Goal: Transaction & Acquisition: Purchase product/service

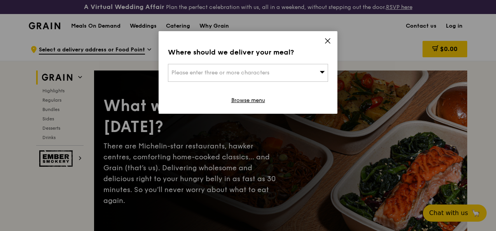
click at [232, 71] on span "Please enter three or more characters" at bounding box center [221, 72] width 98 height 7
type input "588182"
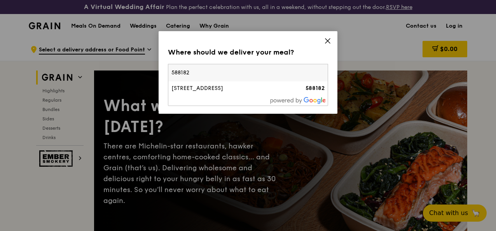
type input "[PERSON_NAME][EMAIL_ADDRESS][DOMAIN_NAME]"
type input "588182"
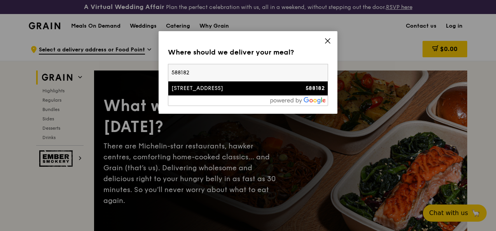
click at [273, 95] on li "[STREET_ADDRESS] 588182" at bounding box center [248, 88] width 160 height 14
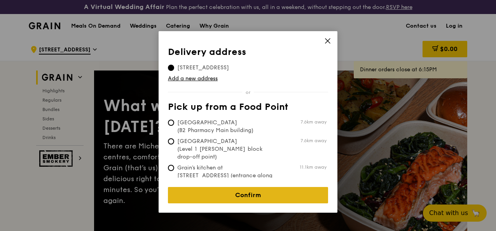
click at [263, 187] on link "Confirm" at bounding box center [248, 195] width 160 height 16
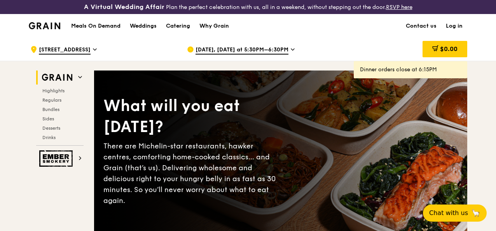
click at [291, 53] on icon at bounding box center [293, 49] width 4 height 7
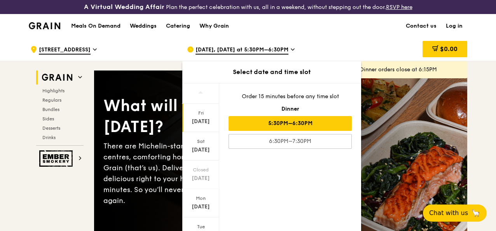
drag, startPoint x: 221, startPoint y: 160, endPoint x: 224, endPoint y: 196, distance: 36.7
click at [224, 196] on div "[DATE] [DATE] Closed [DATE] [DATE] [DATE] [DATE] [DATE] Order 15 minutes before…" at bounding box center [271, 157] width 179 height 148
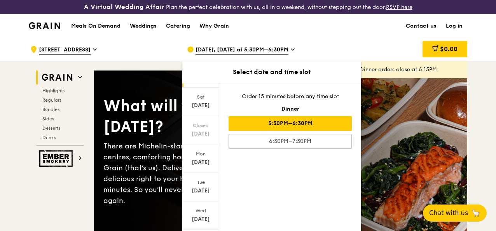
scroll to position [74, 0]
click at [235, 179] on div "[DATE] [DATE] Closed [DATE] [DATE] [DATE] [DATE] [DATE] Order 15 minutes before…" at bounding box center [271, 157] width 179 height 148
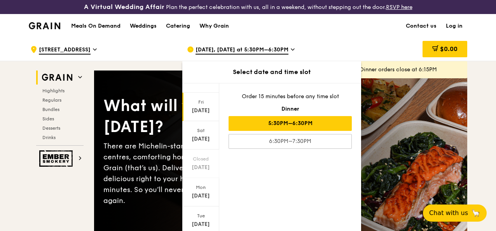
scroll to position [0, 0]
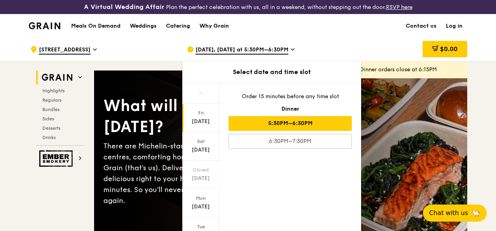
click at [291, 53] on icon at bounding box center [293, 49] width 4 height 7
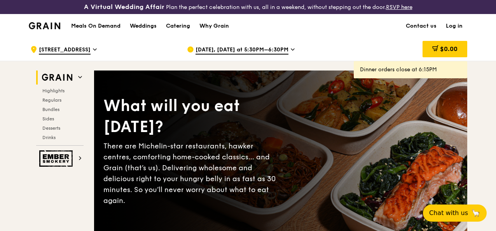
click at [282, 54] on span "[DATE], [DATE] at 5:30PM–6:30PM" at bounding box center [242, 50] width 93 height 9
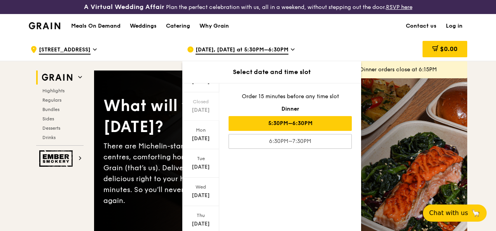
scroll to position [79, 0]
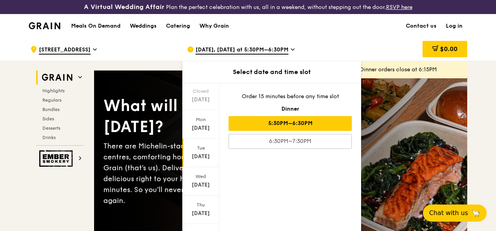
click at [203, 160] on div "[DATE]" at bounding box center [201, 157] width 35 height 8
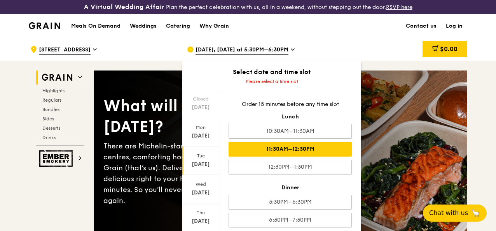
click at [306, 153] on div "11:30AM–12:30PM" at bounding box center [290, 149] width 123 height 15
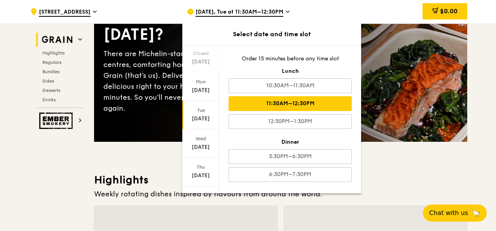
scroll to position [93, 0]
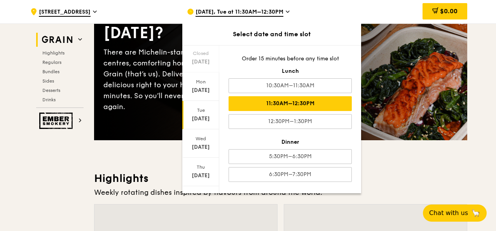
click at [194, 115] on div "[DATE]" at bounding box center [201, 119] width 35 height 8
click at [272, 101] on div "11:30AM–12:30PM" at bounding box center [290, 103] width 123 height 15
click at [306, 11] on div "[DATE], Tue at 11:30AM–12:30PM" at bounding box center [259, 11] width 144 height 23
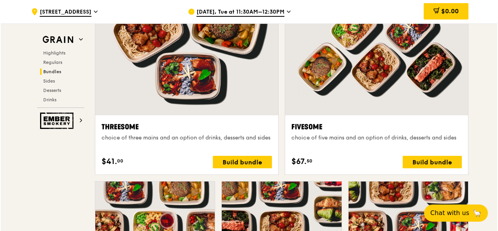
scroll to position [1387, 0]
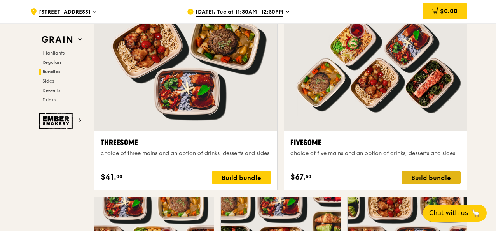
click at [419, 181] on div "Build bundle" at bounding box center [431, 177] width 59 height 12
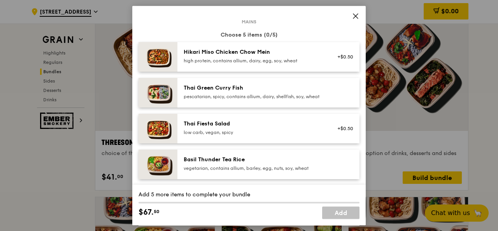
scroll to position [41, 0]
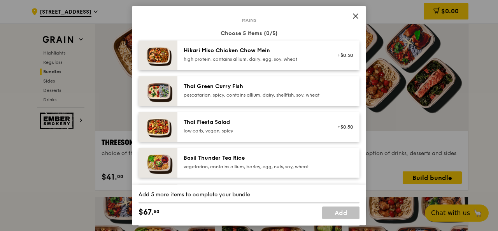
click at [260, 52] on div "Hikari Miso Chicken Chow Mein" at bounding box center [254, 51] width 140 height 8
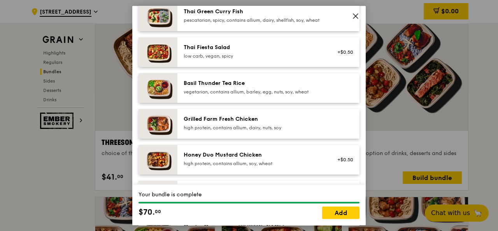
scroll to position [119, 0]
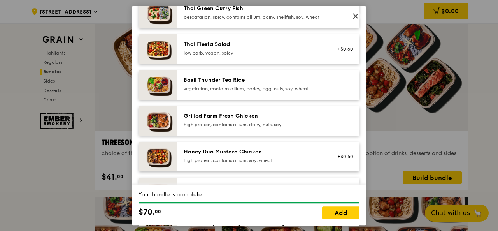
click at [273, 92] on div "vegetarian, contains allium, barley, egg, nuts, soy, wheat" at bounding box center [254, 89] width 140 height 6
click at [220, 81] on div "Basil Thunder Tea Rice vegetarian, contains allium, barley, egg, nuts, soy, whe…" at bounding box center [268, 85] width 182 height 30
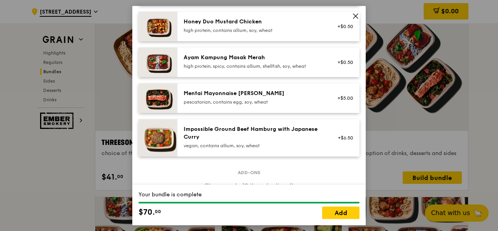
scroll to position [252, 0]
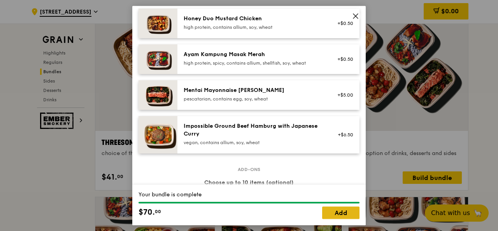
click at [339, 211] on link "Add" at bounding box center [340, 212] width 37 height 12
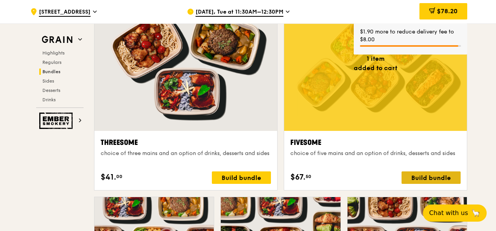
click at [427, 183] on div "Build bundle" at bounding box center [431, 177] width 59 height 12
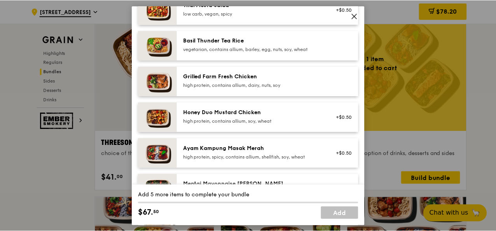
scroll to position [148, 0]
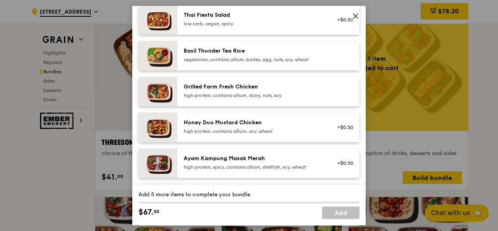
click at [292, 55] on div "Basil Thunder Tea Rice" at bounding box center [254, 51] width 140 height 8
click at [205, 162] on div "Ayam Kampung Masak Merah" at bounding box center [254, 158] width 140 height 8
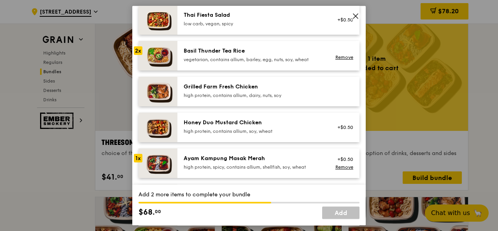
click at [206, 162] on div "Ayam Kampung Masak Merah" at bounding box center [254, 158] width 140 height 8
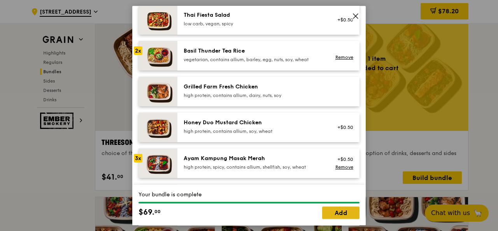
click at [349, 214] on link "Add" at bounding box center [340, 212] width 37 height 12
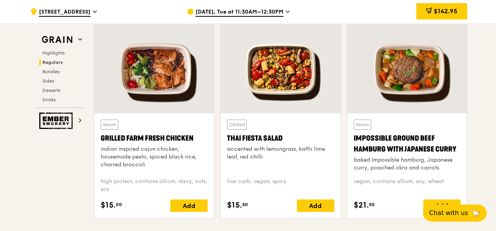
scroll to position [893, 0]
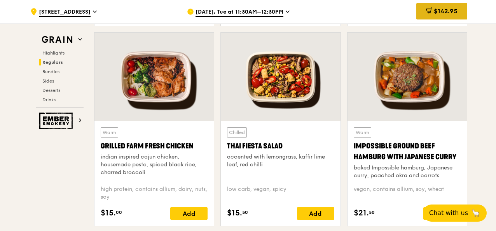
click at [440, 9] on span "$142.95" at bounding box center [446, 10] width 24 height 7
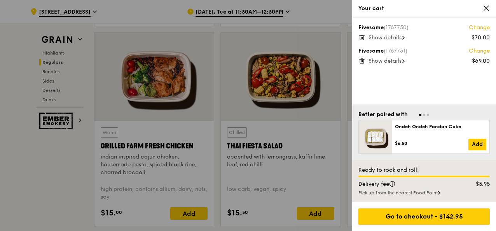
click at [380, 60] on span "Show details" at bounding box center [385, 61] width 33 height 7
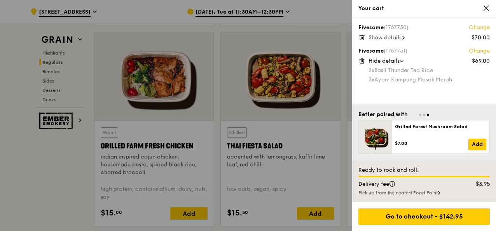
click at [361, 60] on icon at bounding box center [362, 60] width 7 height 7
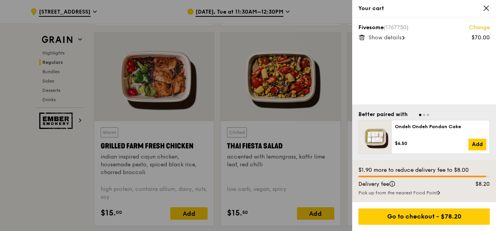
click at [343, 97] on div at bounding box center [248, 115] width 496 height 231
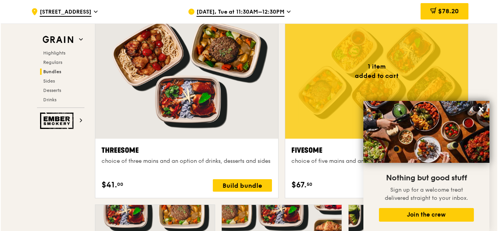
scroll to position [1375, 0]
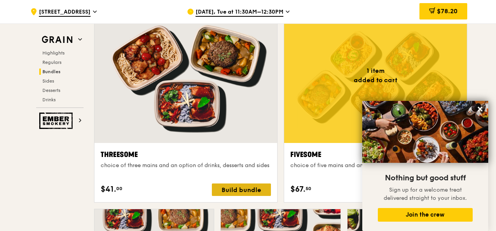
click at [243, 195] on div "Build bundle" at bounding box center [241, 189] width 59 height 12
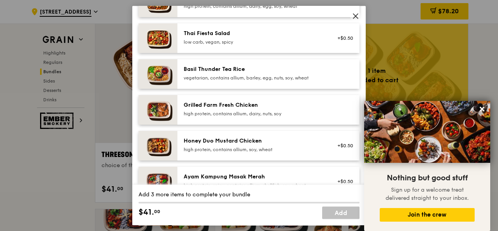
scroll to position [132, 0]
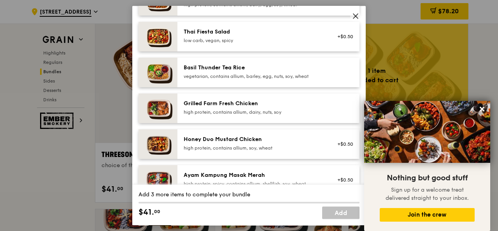
click at [245, 79] on div "vegetarian, contains allium, barley, egg, nuts, soy, wheat" at bounding box center [254, 76] width 140 height 6
click at [235, 115] on div "high protein, contains allium, dairy, nuts, soy" at bounding box center [254, 112] width 140 height 6
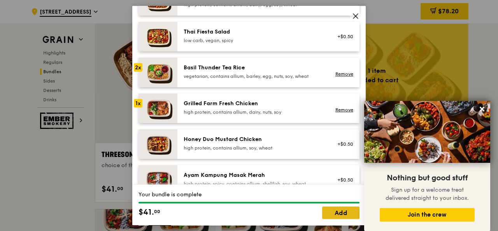
click at [335, 212] on link "Add" at bounding box center [340, 212] width 37 height 12
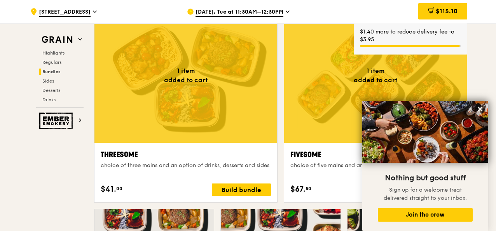
click at [163, 123] on div at bounding box center [186, 75] width 183 height 135
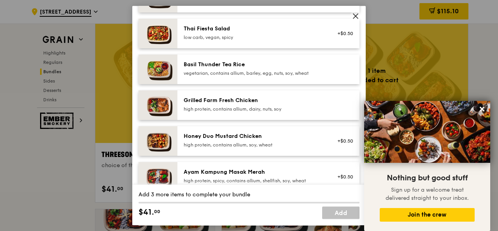
scroll to position [141, 0]
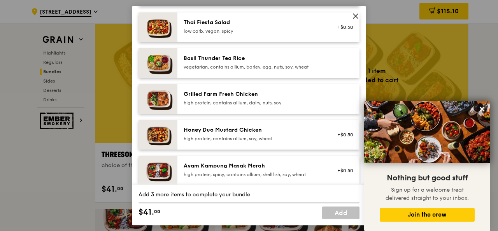
click at [238, 106] on div "high protein, contains allium, dairy, nuts, soy" at bounding box center [254, 103] width 140 height 6
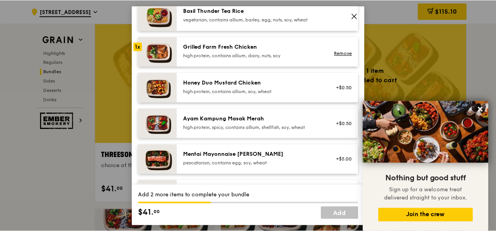
scroll to position [200, 0]
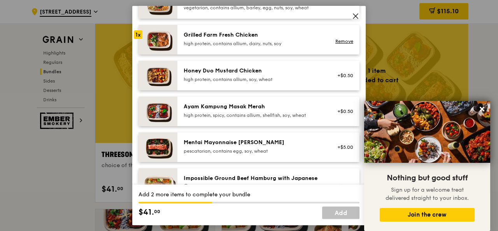
click at [214, 116] on div "Ayam Kampung Masak Merah high protein, spicy, contains allium, shellfish, soy, …" at bounding box center [254, 111] width 140 height 16
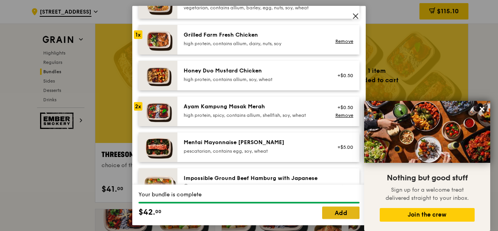
click at [334, 218] on link "Add" at bounding box center [340, 212] width 37 height 12
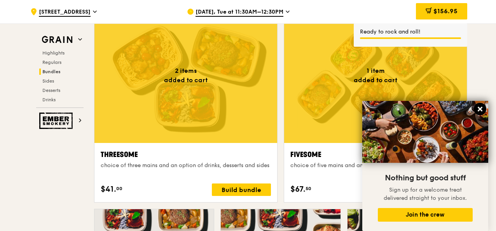
click at [481, 109] on icon at bounding box center [480, 109] width 5 height 5
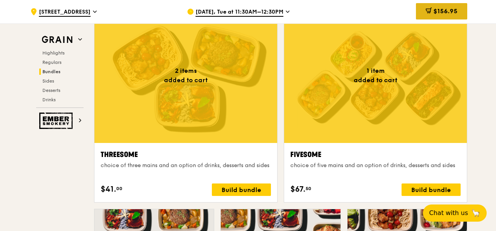
click at [446, 9] on span "$156.95" at bounding box center [446, 10] width 24 height 7
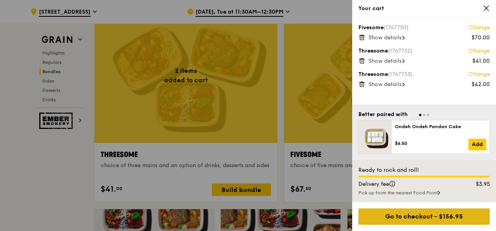
click at [427, 218] on div "Go to checkout - $156.95" at bounding box center [425, 216] width 132 height 16
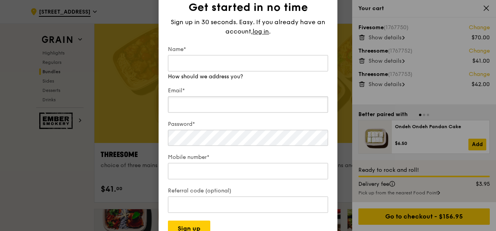
type input "[PERSON_NAME][EMAIL_ADDRESS][DOMAIN_NAME]"
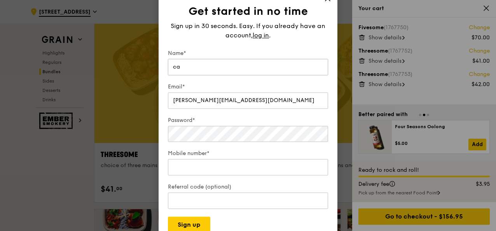
type input "Cat Chee"
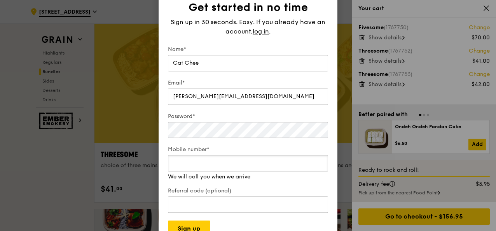
click at [202, 167] on input "Mobile number*" at bounding box center [248, 163] width 160 height 16
type input "82822275"
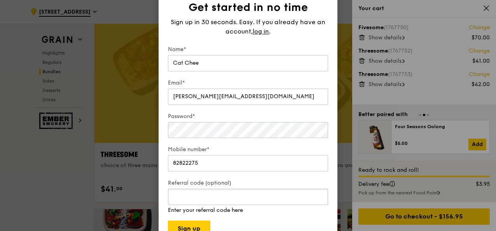
click at [236, 207] on div "Referral code (optional) Enter your referral code here" at bounding box center [248, 196] width 160 height 35
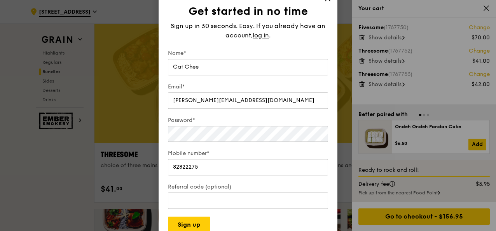
scroll to position [3268, 0]
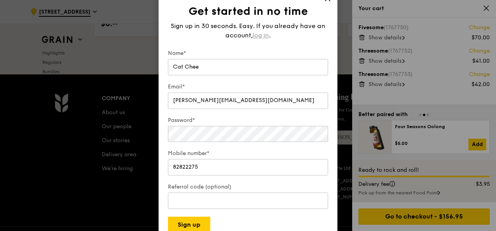
click at [261, 37] on span "log in" at bounding box center [261, 35] width 16 height 9
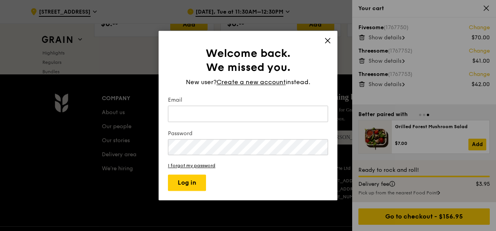
type input "[PERSON_NAME][EMAIL_ADDRESS][DOMAIN_NAME]"
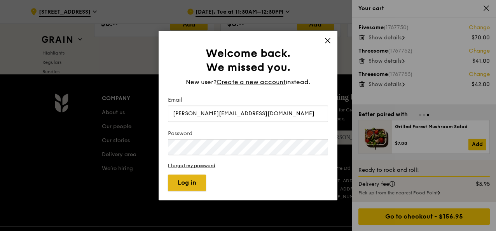
click at [188, 184] on button "Log in" at bounding box center [187, 182] width 38 height 16
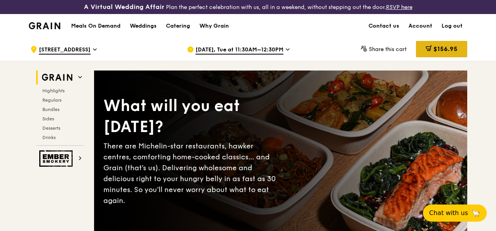
click at [448, 53] on span "$156.95" at bounding box center [446, 48] width 24 height 7
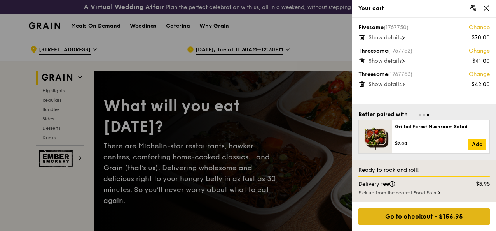
click at [393, 217] on div "Go to checkout - $156.95" at bounding box center [425, 216] width 132 height 16
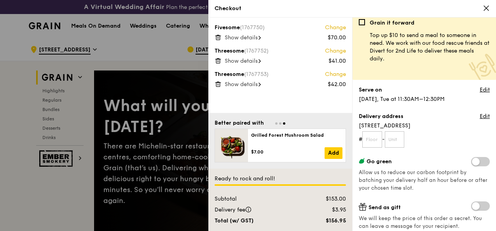
scroll to position [5, 0]
click at [229, 36] on span "Show details" at bounding box center [241, 37] width 33 height 7
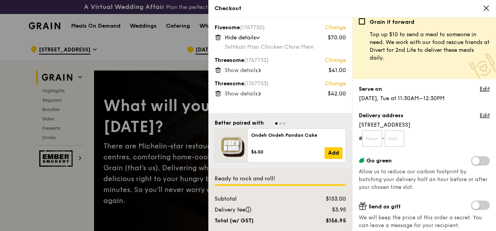
click at [246, 69] on span "Show details" at bounding box center [241, 70] width 33 height 7
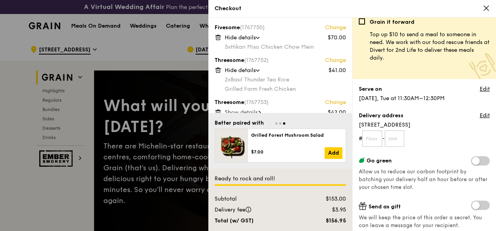
drag, startPoint x: 353, startPoint y: 37, endPoint x: 356, endPoint y: 59, distance: 21.7
click at [356, 59] on div "Grain it forward Top up $10 to send a meal to someone in need. We work with our…" at bounding box center [425, 124] width 144 height 213
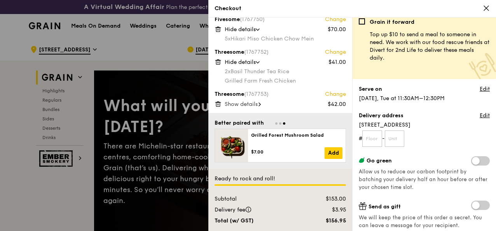
click at [254, 103] on span "Show details" at bounding box center [241, 104] width 33 height 7
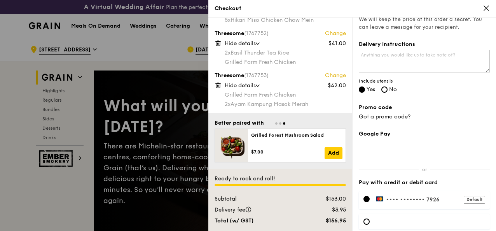
scroll to position [205, 0]
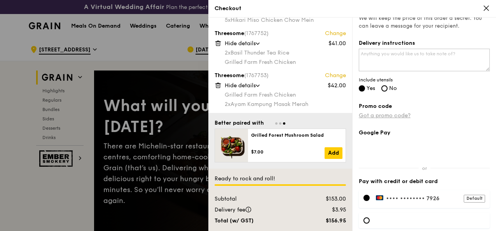
click at [392, 115] on link "Got a promo code?" at bounding box center [385, 115] width 52 height 7
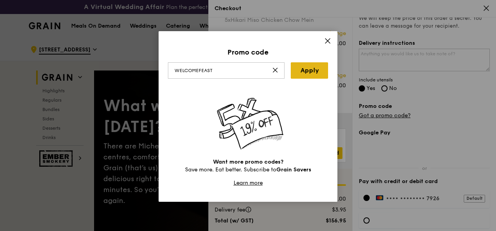
type input "WELCOMEFEAST"
click at [307, 68] on link "Apply" at bounding box center [309, 70] width 37 height 16
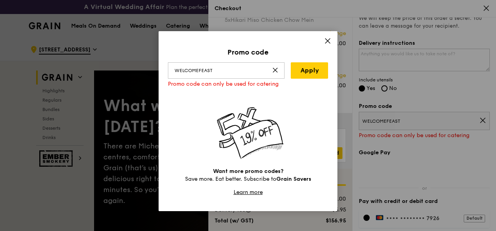
click at [330, 40] on icon at bounding box center [328, 40] width 7 height 7
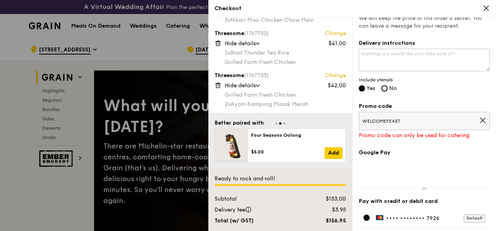
click at [480, 118] on icon at bounding box center [483, 120] width 7 height 7
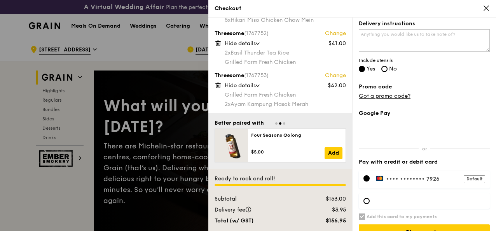
scroll to position [239, 0]
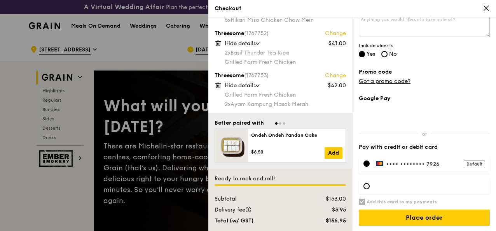
click at [471, 161] on div "Default" at bounding box center [474, 164] width 21 height 8
click at [367, 186] on div at bounding box center [367, 186] width 6 height 6
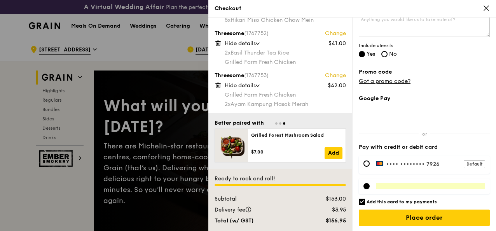
click at [368, 186] on div at bounding box center [367, 186] width 6 height 6
click at [369, 186] on div at bounding box center [367, 186] width 6 height 6
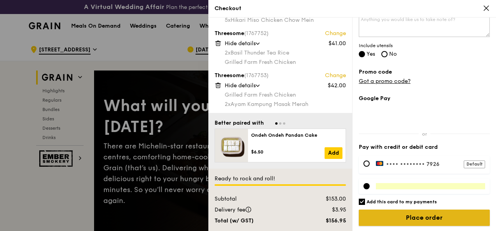
click at [406, 219] on input "Place order" at bounding box center [424, 217] width 131 height 16
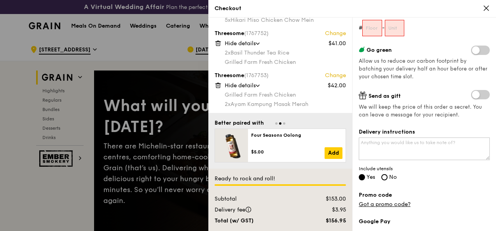
scroll to position [115, 0]
click at [375, 29] on input "text" at bounding box center [373, 29] width 20 height 16
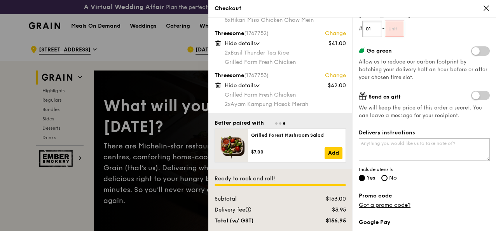
type input "01"
click at [398, 32] on input "text" at bounding box center [395, 29] width 20 height 16
type input "01"
click at [450, 143] on textarea "Delivery instructions" at bounding box center [424, 149] width 131 height 23
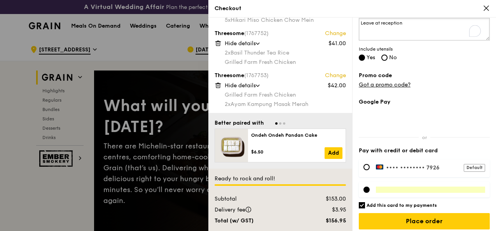
scroll to position [239, 0]
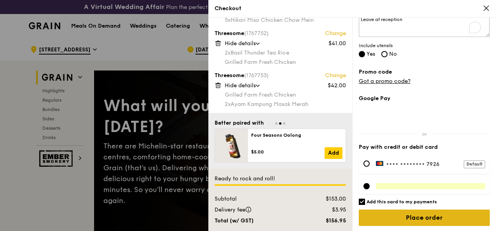
type textarea "Leave at reception"
click at [418, 217] on input "Place order" at bounding box center [424, 217] width 131 height 16
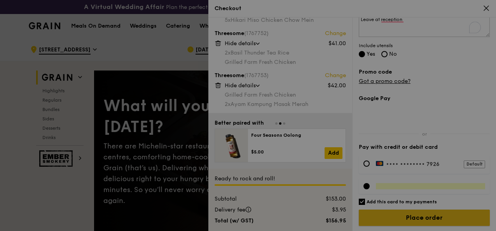
scroll to position [240, 0]
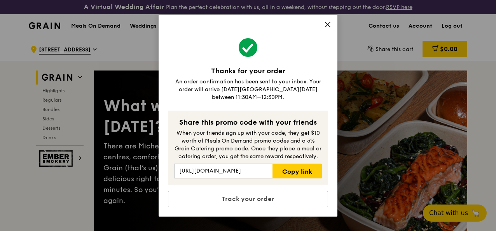
click at [328, 27] on icon at bounding box center [328, 24] width 7 height 7
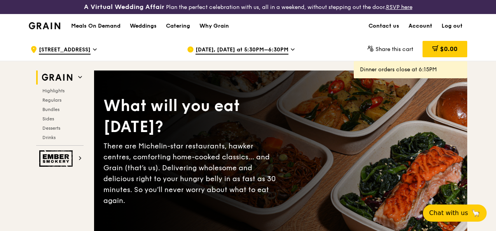
click at [419, 32] on link "Account" at bounding box center [420, 25] width 33 height 23
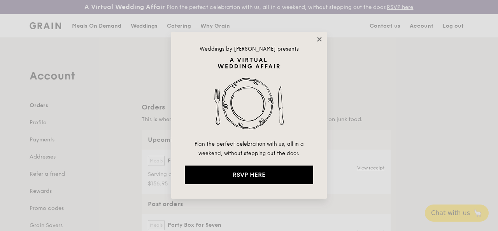
click at [319, 39] on icon at bounding box center [319, 39] width 4 height 4
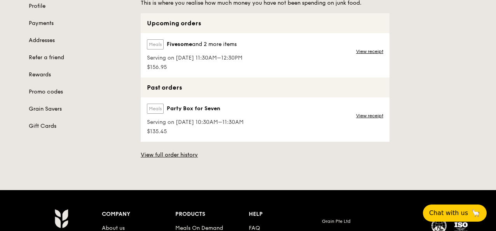
scroll to position [111, 0]
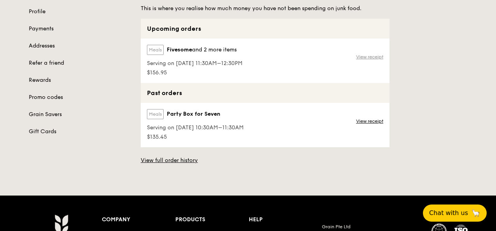
click at [371, 60] on link "View receipt" at bounding box center [369, 57] width 27 height 6
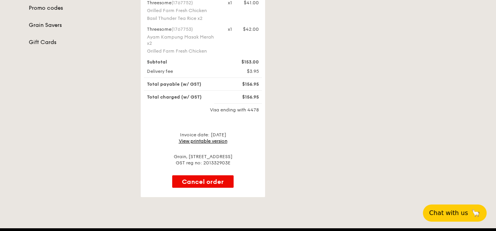
click at [221, 144] on link "View printable version" at bounding box center [203, 140] width 49 height 5
